Goal: Information Seeking & Learning: Check status

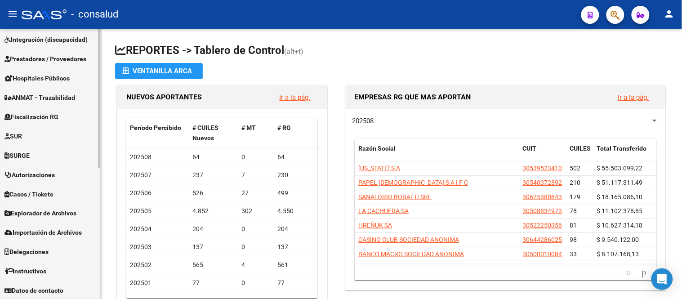
scroll to position [255, 0]
click at [56, 110] on link "Fiscalización RG" at bounding box center [50, 116] width 100 height 19
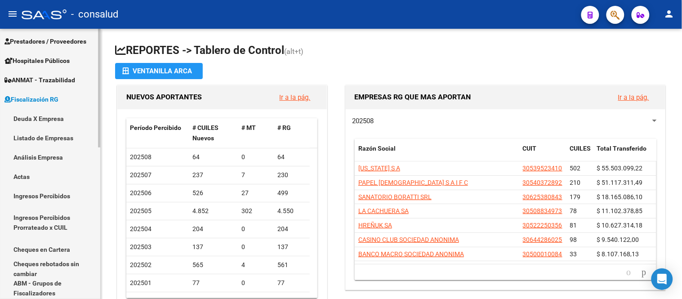
scroll to position [120, 0]
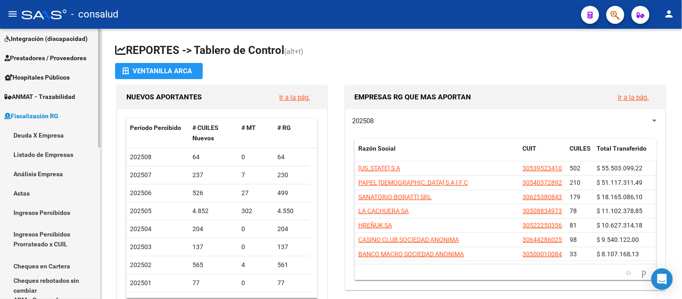
click at [46, 136] on link "Deuda X Empresa" at bounding box center [50, 134] width 100 height 19
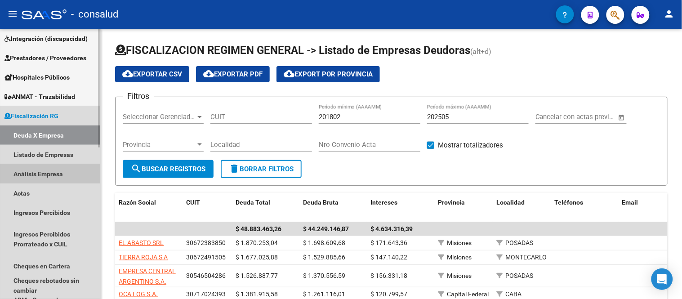
click at [49, 174] on link "Análisis Empresa" at bounding box center [50, 173] width 100 height 19
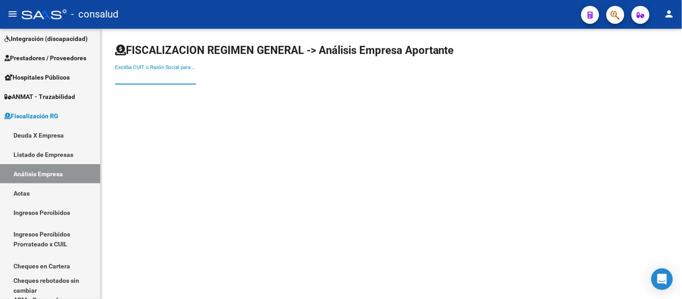
click at [152, 77] on input "Escriba CUIT o Razón Social para buscar" at bounding box center [155, 77] width 81 height 8
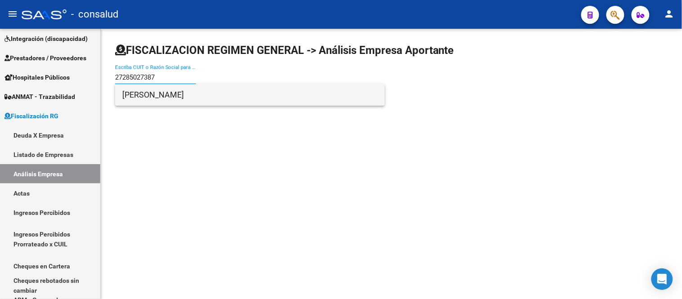
type input "27285027387"
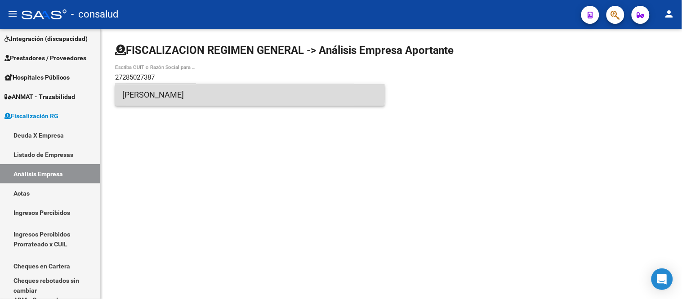
click at [198, 90] on span "[PERSON_NAME]" at bounding box center [249, 95] width 255 height 22
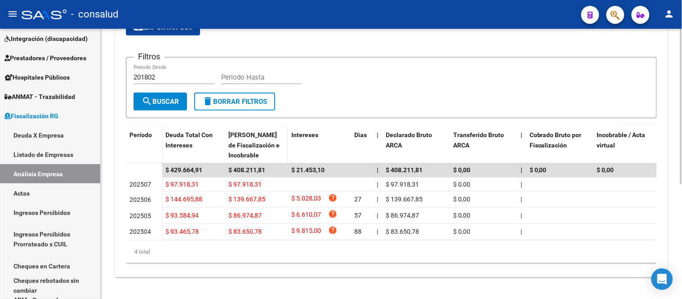
scroll to position [149, 0]
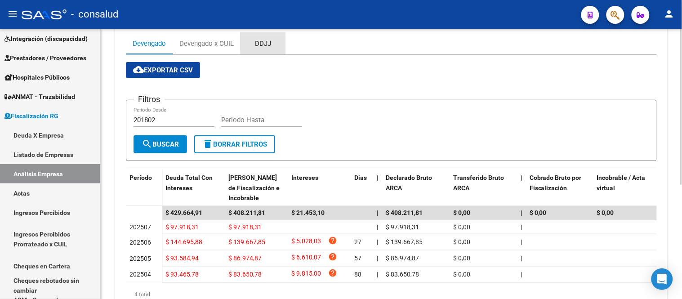
click at [273, 39] on div "DDJJ" at bounding box center [263, 44] width 45 height 22
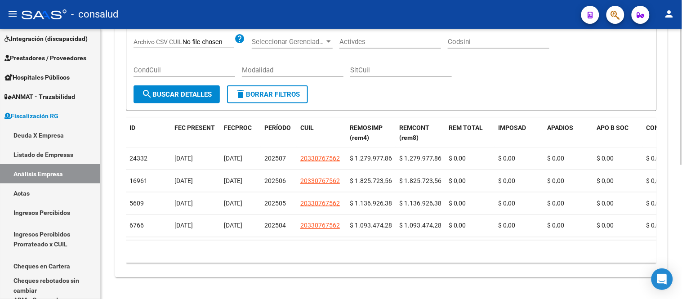
scroll to position [265, 0]
